Goal: Transaction & Acquisition: Book appointment/travel/reservation

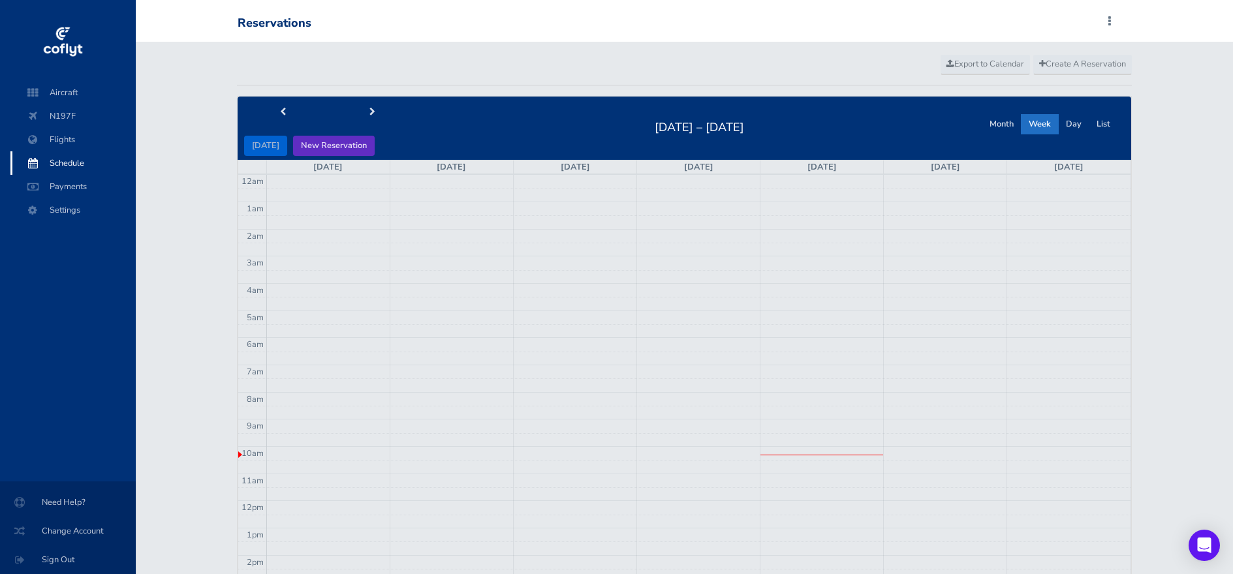
click at [341, 146] on button "New Reservation" at bounding box center [334, 146] width 82 height 20
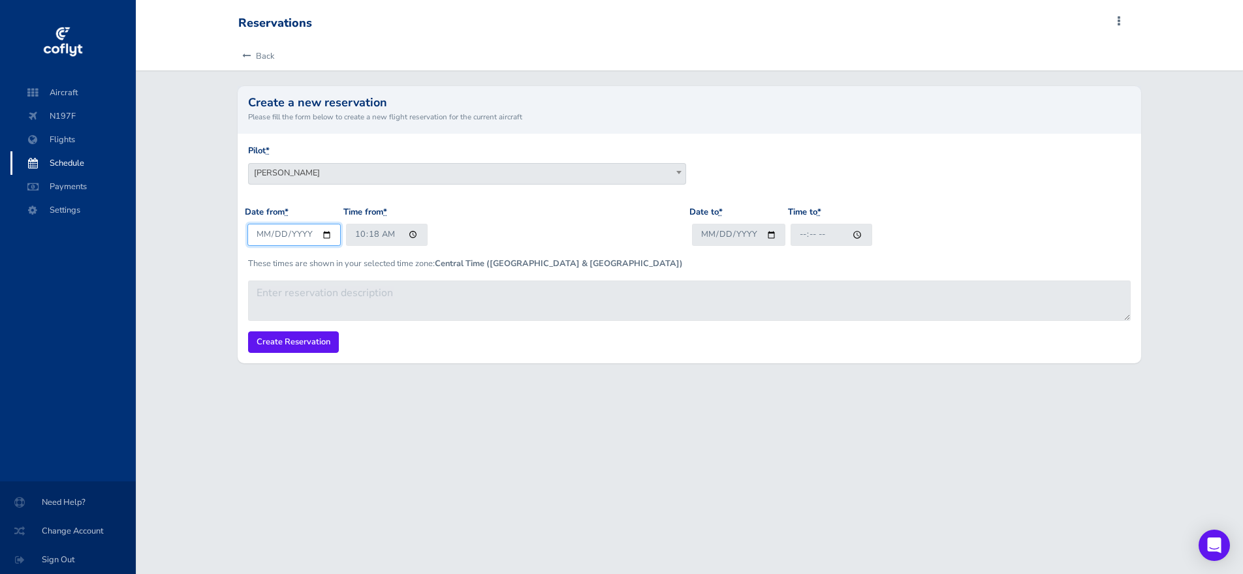
click at [325, 235] on input "2025-08-28" at bounding box center [293, 235] width 93 height 22
type input "2025-08-31"
click at [414, 235] on input "10:18" at bounding box center [387, 235] width 82 height 22
type input "10:00"
click at [543, 228] on div "Date from * 2025-08-31 Time from * 10:00" at bounding box center [467, 231] width 444 height 51
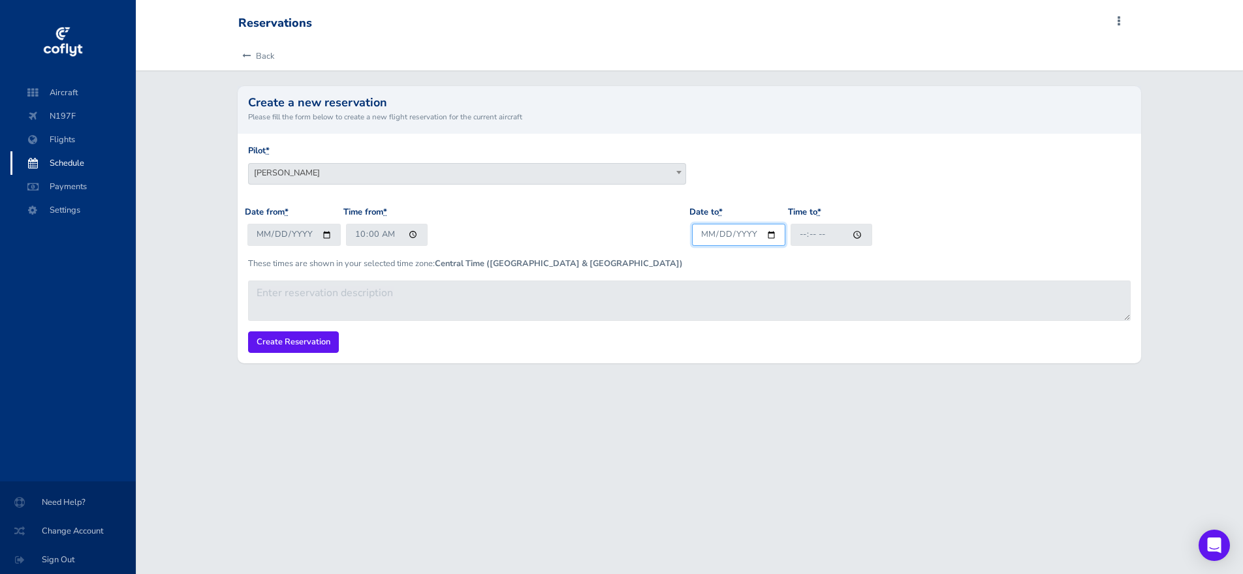
click at [767, 235] on input "Date to *" at bounding box center [738, 235] width 93 height 22
type input "2025-08-31"
click at [854, 236] on input "Time to *" at bounding box center [831, 235] width 82 height 22
type input "13:00"
click at [626, 239] on div "Date from * 2025-08-31 Time from * 10:00" at bounding box center [467, 231] width 444 height 51
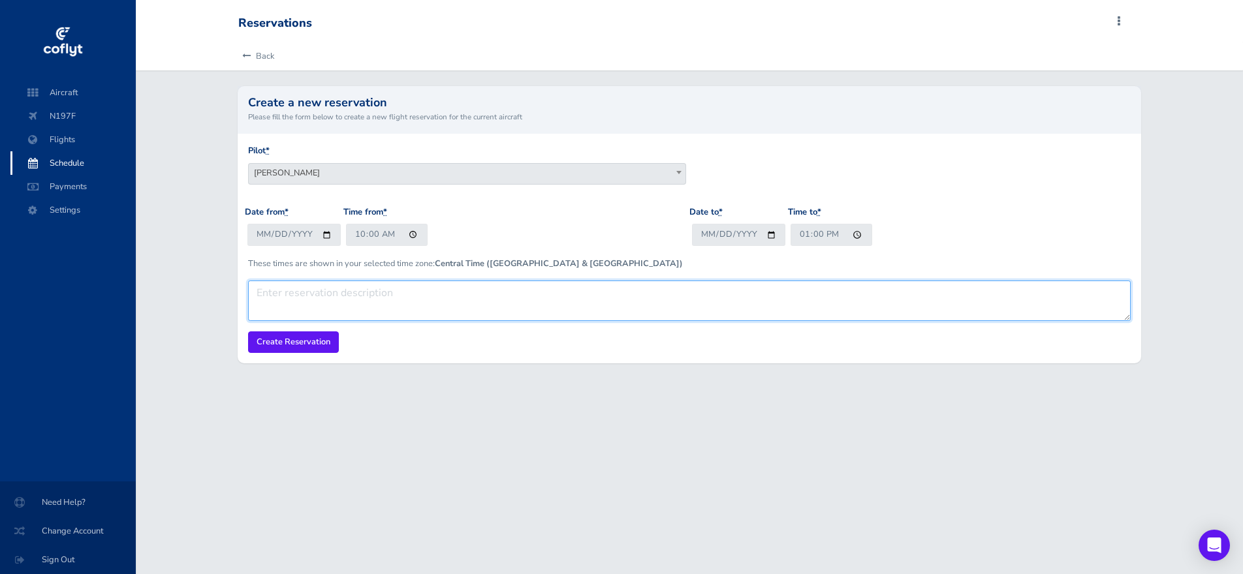
click at [469, 294] on textarea at bounding box center [689, 301] width 882 height 40
type textarea "local area"
drag, startPoint x: 326, startPoint y: 296, endPoint x: 255, endPoint y: 290, distance: 70.8
click at [255, 290] on textarea "local area" at bounding box center [689, 301] width 882 height 40
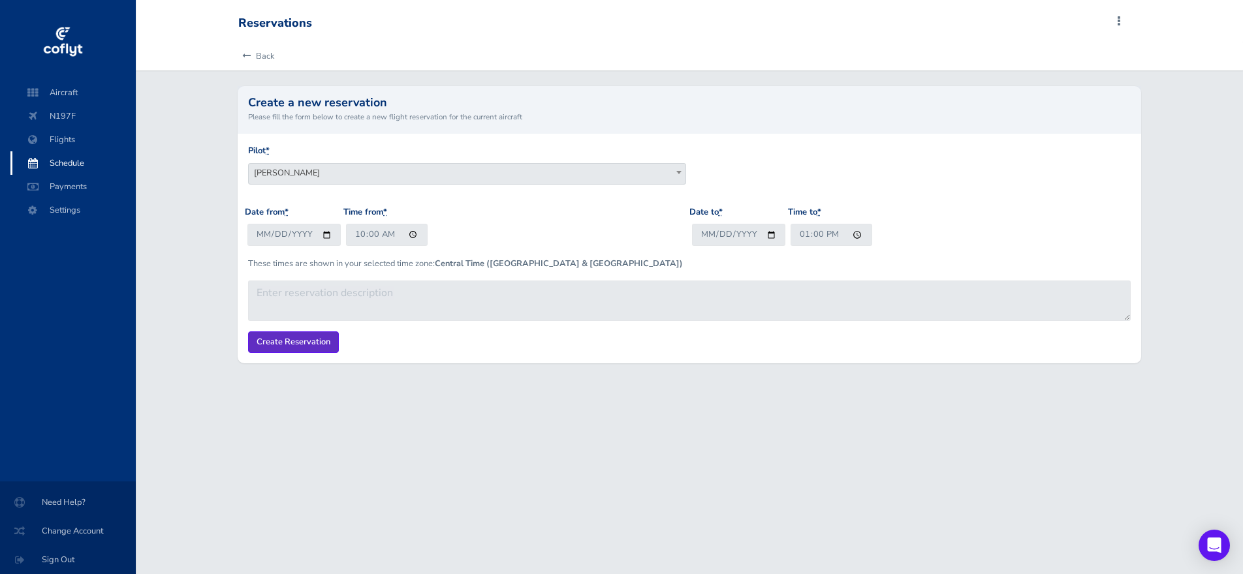
click at [285, 341] on input "Create Reservation" at bounding box center [293, 343] width 91 height 22
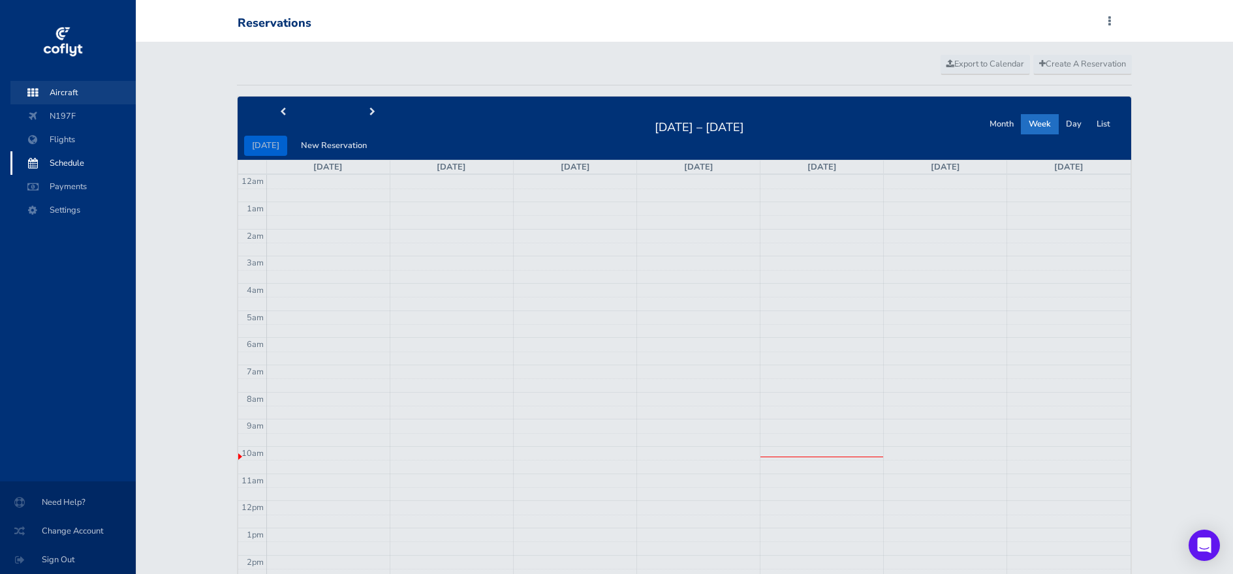
click at [56, 93] on span "Aircraft" at bounding box center [72, 92] width 99 height 23
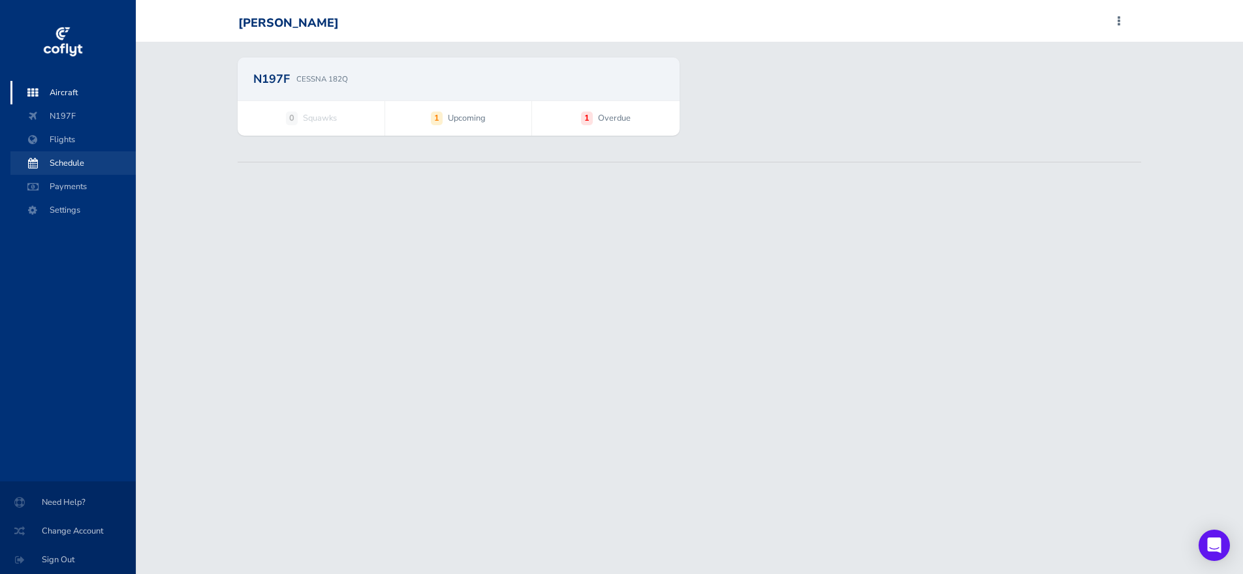
click at [45, 165] on span "Schedule" at bounding box center [72, 162] width 99 height 23
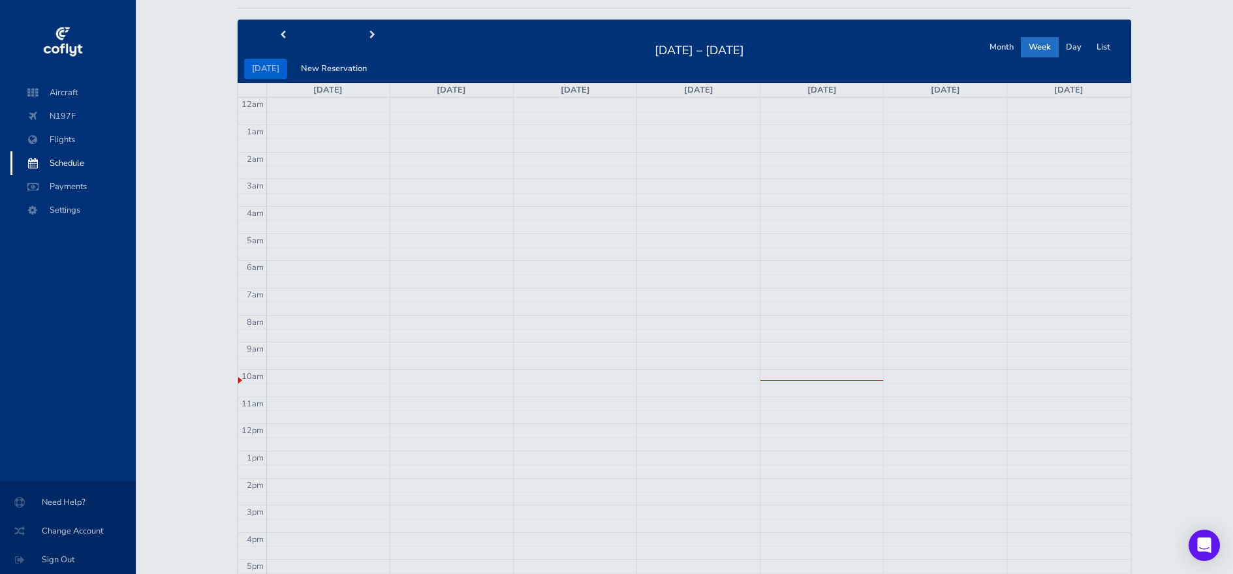
scroll to position [88, 0]
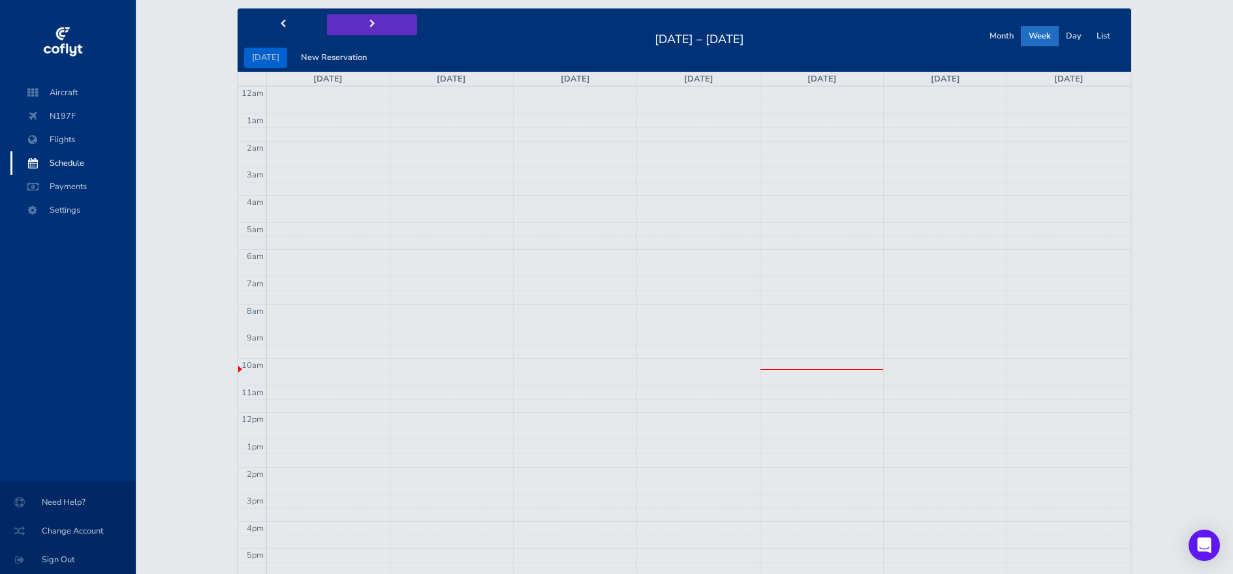
click at [369, 25] on span "next" at bounding box center [372, 24] width 6 height 8
